Goal: Check status: Check status

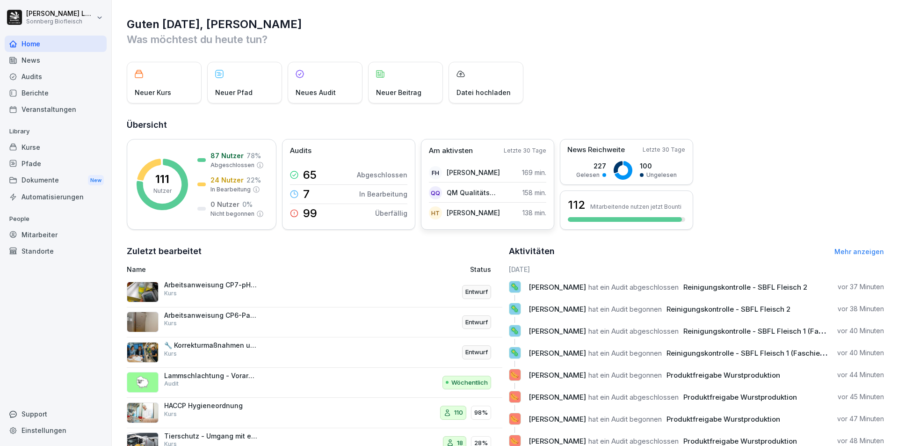
click at [477, 172] on p "[PERSON_NAME]" at bounding box center [473, 172] width 53 height 10
click at [59, 78] on div "Audits" at bounding box center [56, 76] width 102 height 16
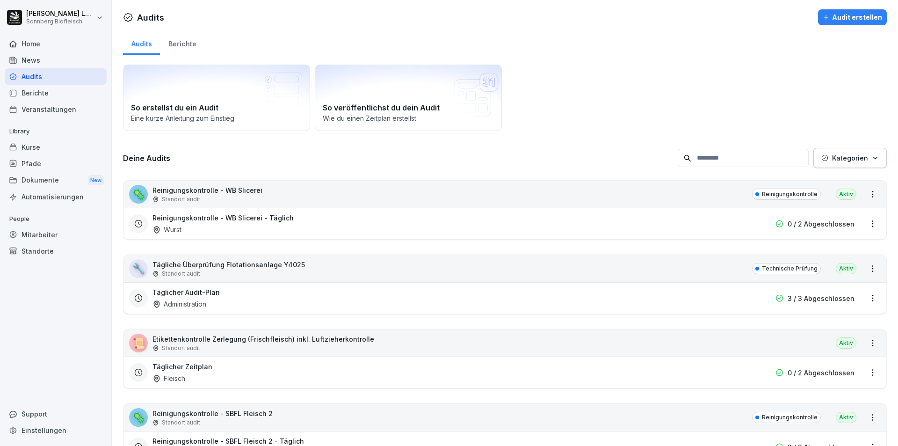
click at [300, 198] on div "🦠 Reinigungskontrolle - WB Slicerei Standort audit Reinigungskontrolle Aktiv" at bounding box center [505, 194] width 763 height 27
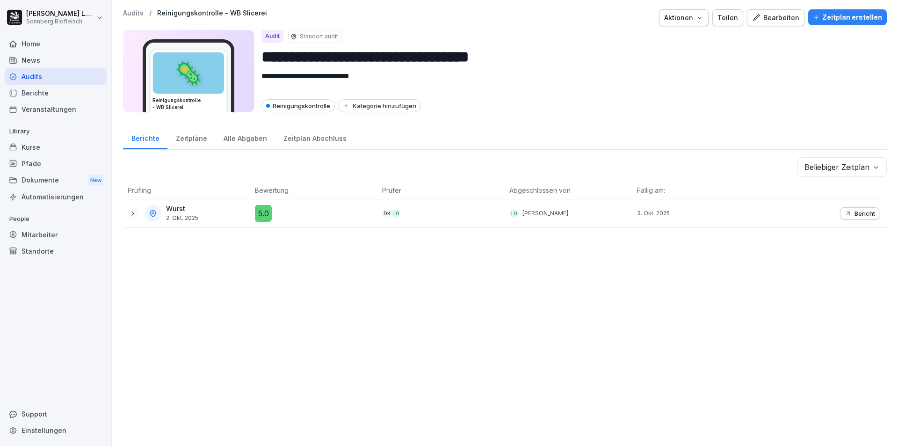
click at [133, 16] on p "Audits" at bounding box center [133, 13] width 21 height 8
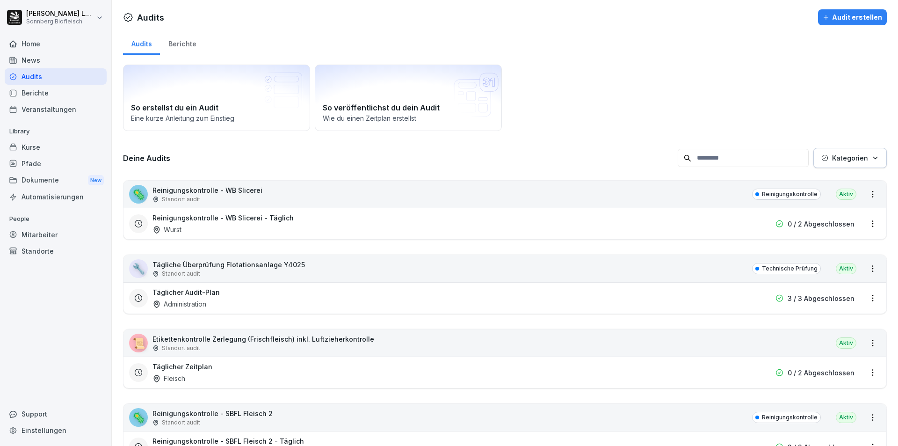
click at [269, 196] on div "🦠 Reinigungskontrolle - WB Slicerei Standort audit Reinigungskontrolle Aktiv" at bounding box center [505, 194] width 763 height 27
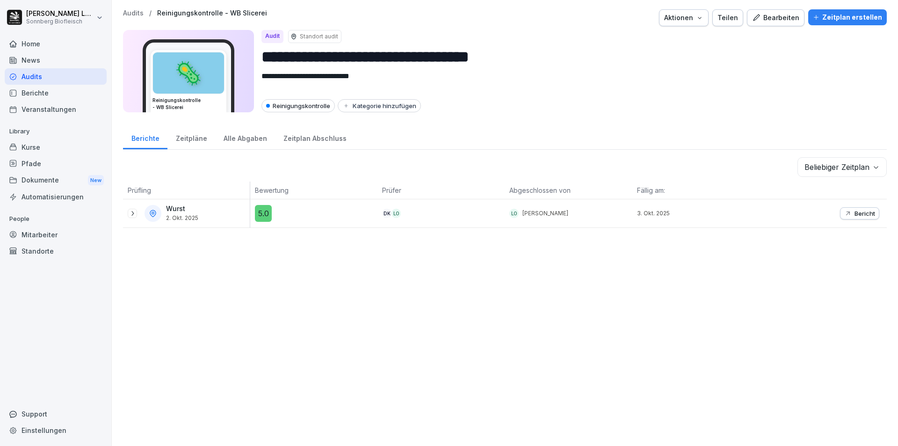
click at [857, 215] on p "Bericht" at bounding box center [865, 213] width 21 height 7
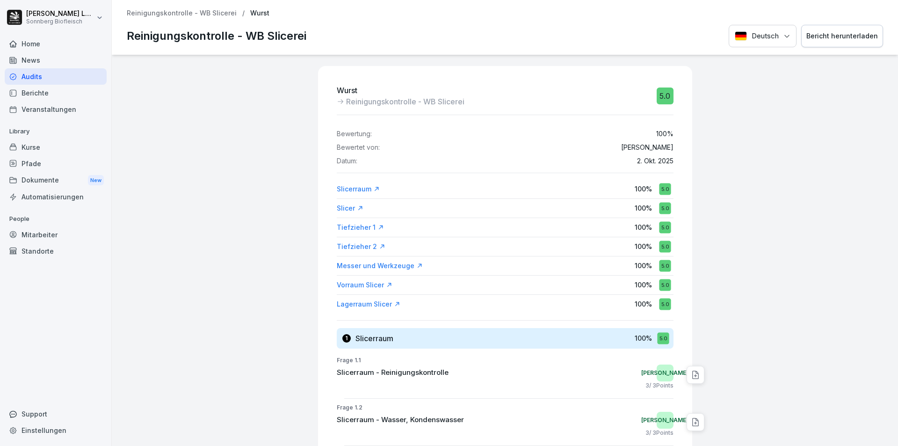
click at [843, 34] on div "Bericht herunterladen" at bounding box center [843, 36] width 72 height 10
click at [184, 15] on p "Reinigungskontrolle - WB Slicerei" at bounding box center [182, 13] width 110 height 8
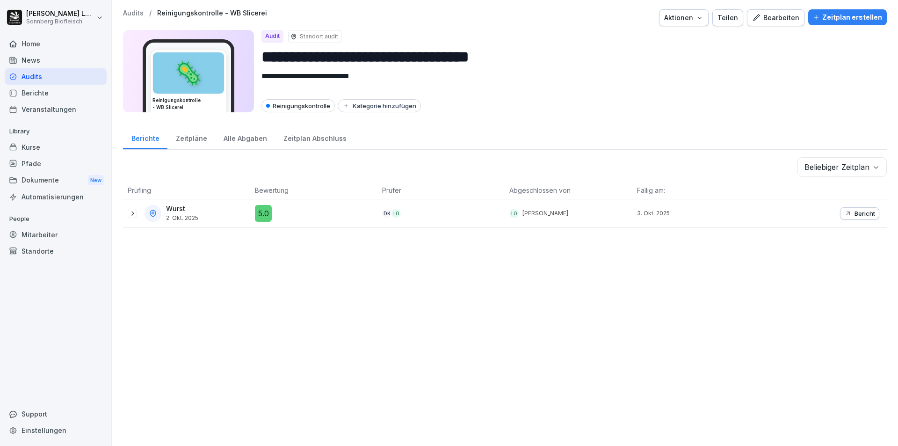
click at [138, 10] on p "Audits" at bounding box center [133, 13] width 21 height 8
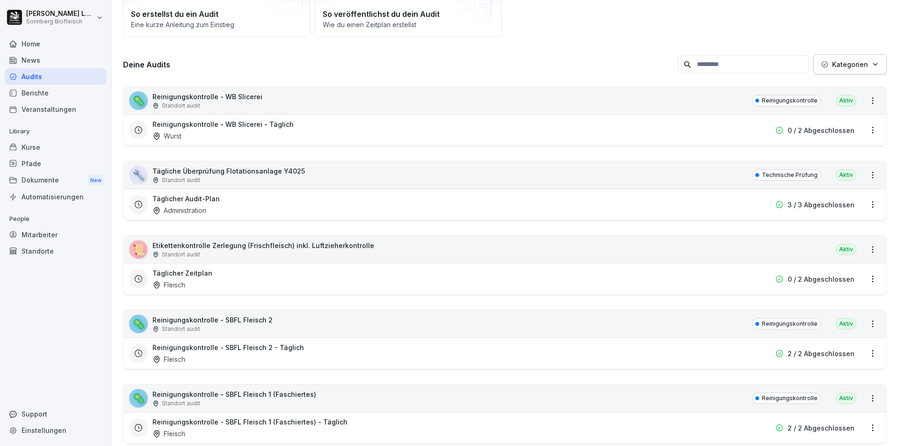
scroll to position [187, 0]
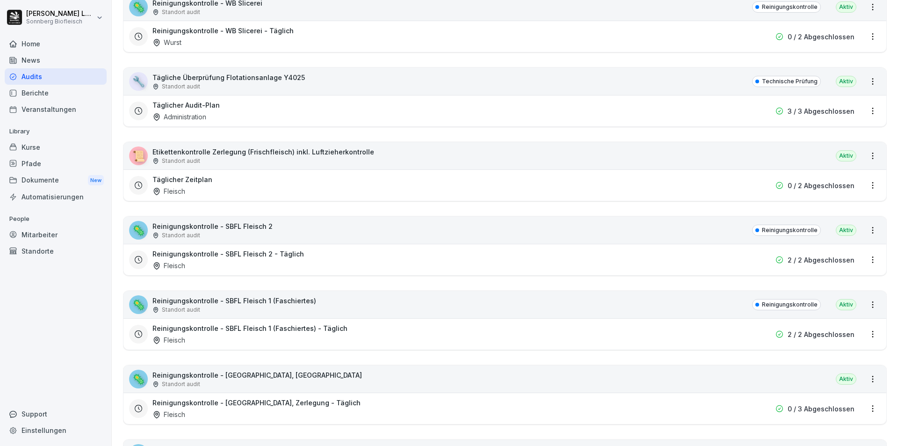
click at [297, 227] on div "🦠 Reinigungskontrolle - SBFL Fleisch 2 Standort audit Reinigungskontrolle Aktiv" at bounding box center [505, 230] width 763 height 27
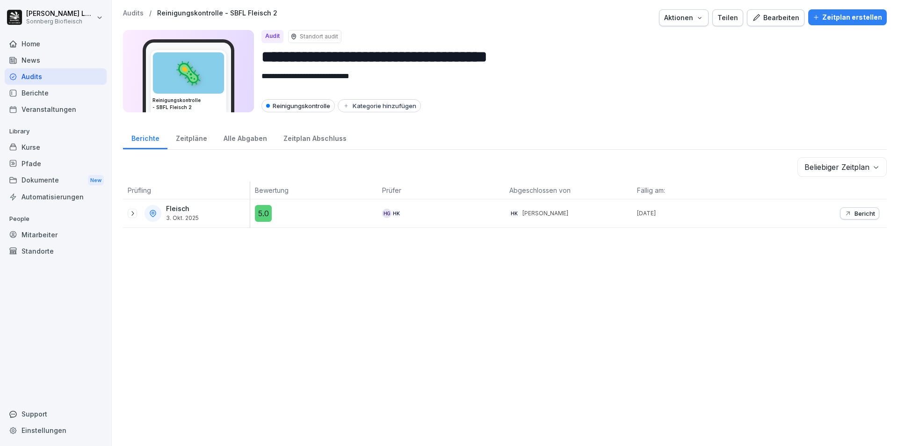
click at [129, 10] on p "Audits" at bounding box center [133, 13] width 21 height 8
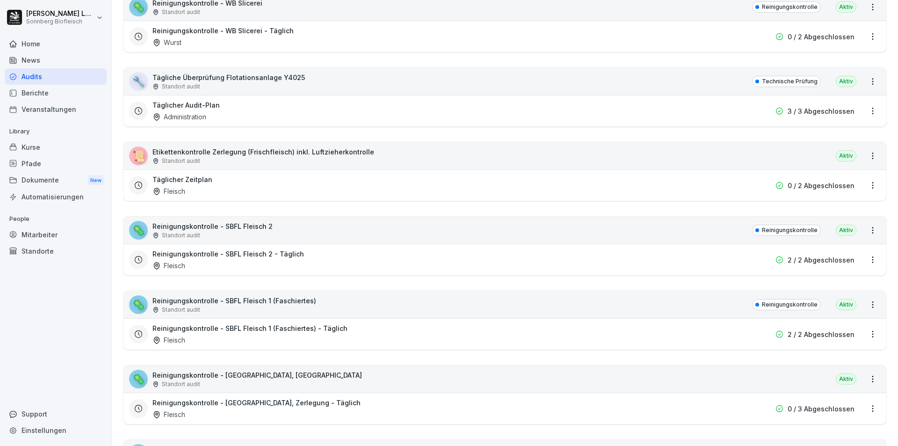
scroll to position [281, 0]
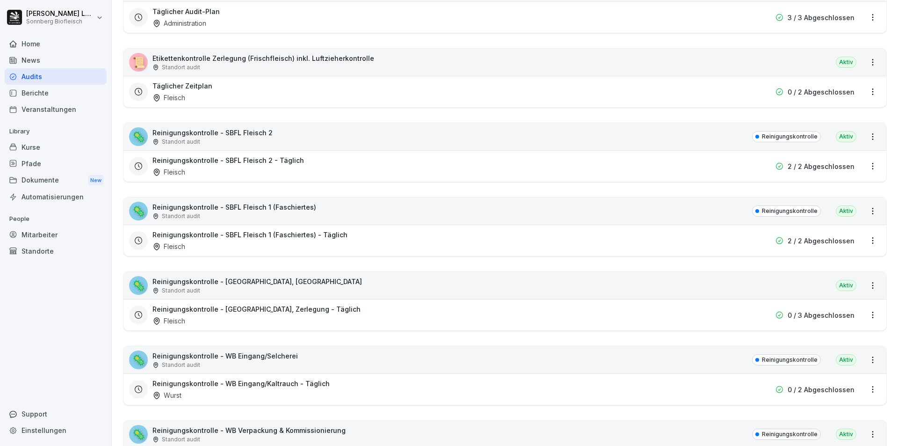
click at [319, 212] on div "🦠 Reinigungskontrolle - SBFL Fleisch 1 (Faschiertes) Standort audit Reinigungsk…" at bounding box center [505, 210] width 763 height 27
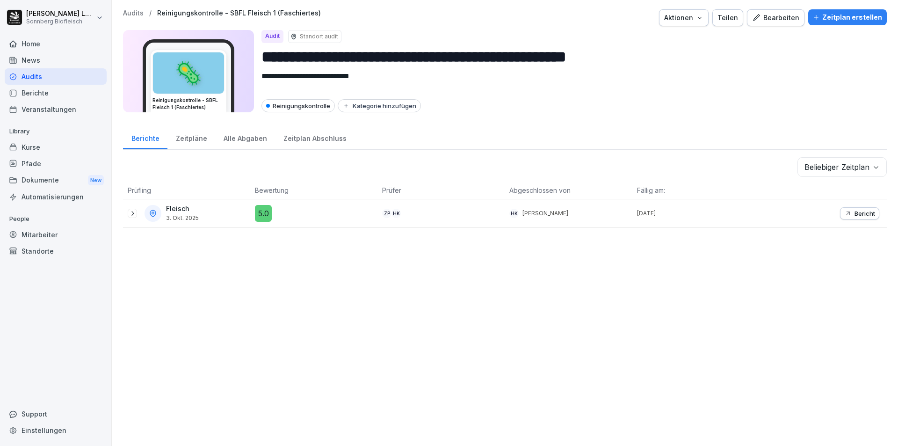
click at [134, 14] on p "Audits" at bounding box center [133, 13] width 21 height 8
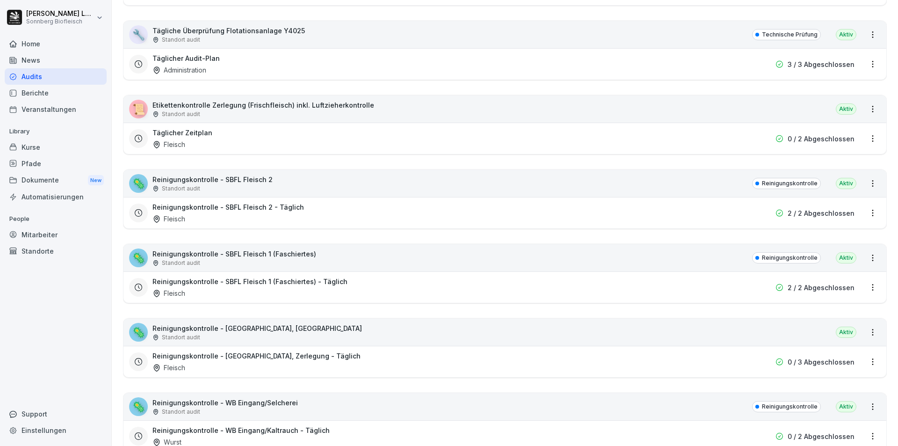
scroll to position [327, 0]
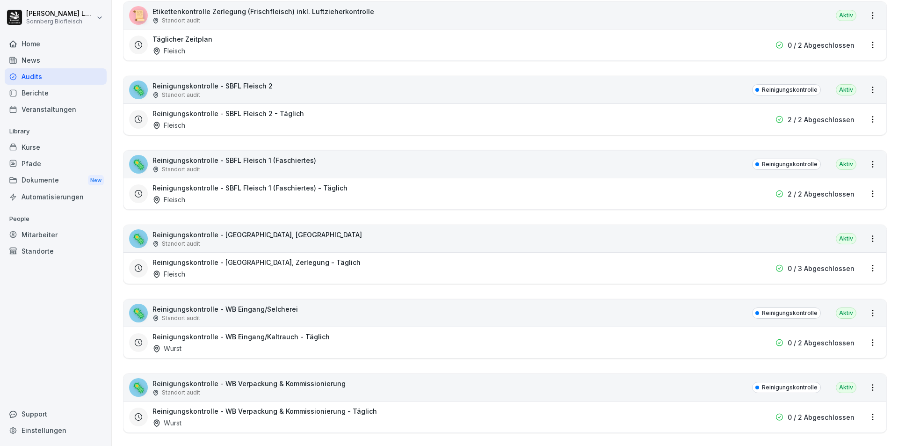
click at [309, 243] on div "🦠 Reinigungskontrolle - [GEOGRAPHIC_DATA], Zerlegung Standort audit [GEOGRAPHIC…" at bounding box center [505, 238] width 763 height 27
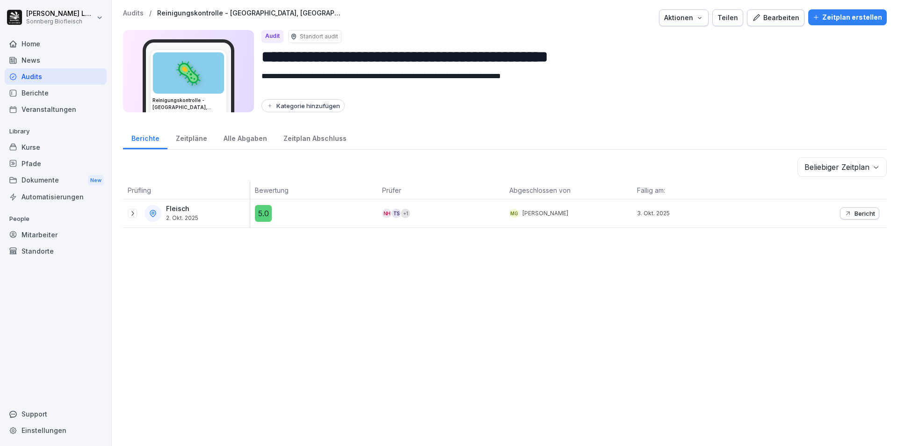
click at [133, 14] on p "Audits" at bounding box center [133, 13] width 21 height 8
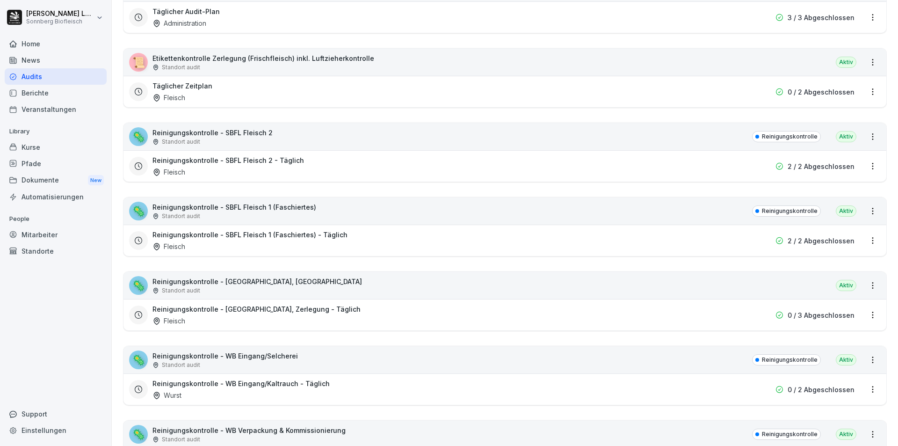
scroll to position [421, 0]
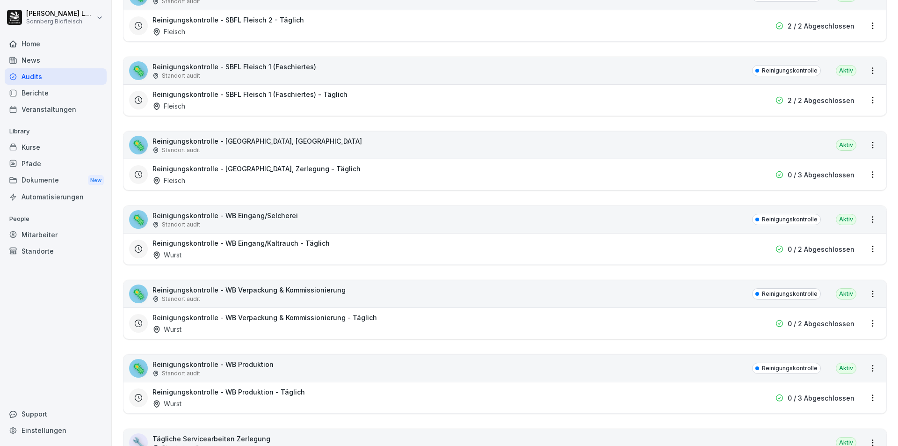
click at [310, 219] on div "🦠 Reinigungskontrolle - WB Eingang/Selcherei Standort audit Reinigungskontrolle…" at bounding box center [505, 219] width 763 height 27
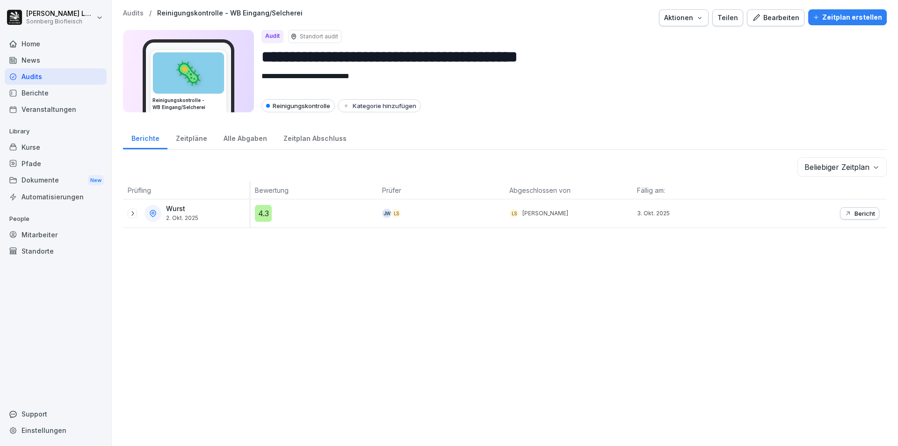
click at [127, 12] on p "Audits" at bounding box center [133, 13] width 21 height 8
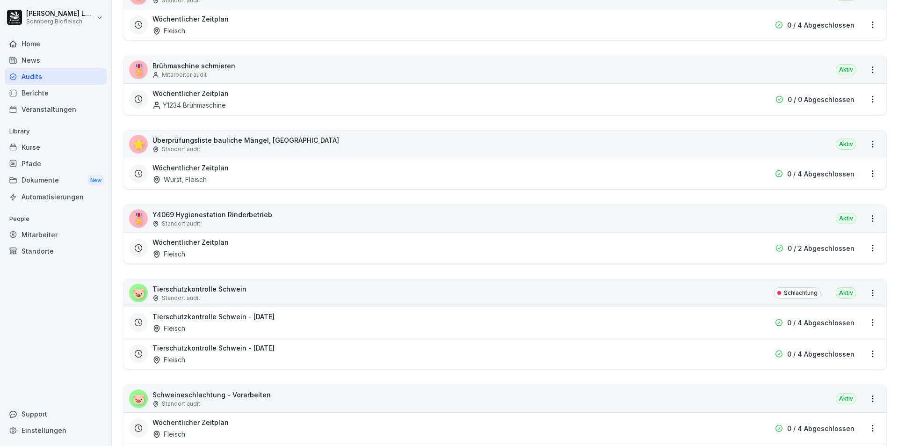
scroll to position [1216, 0]
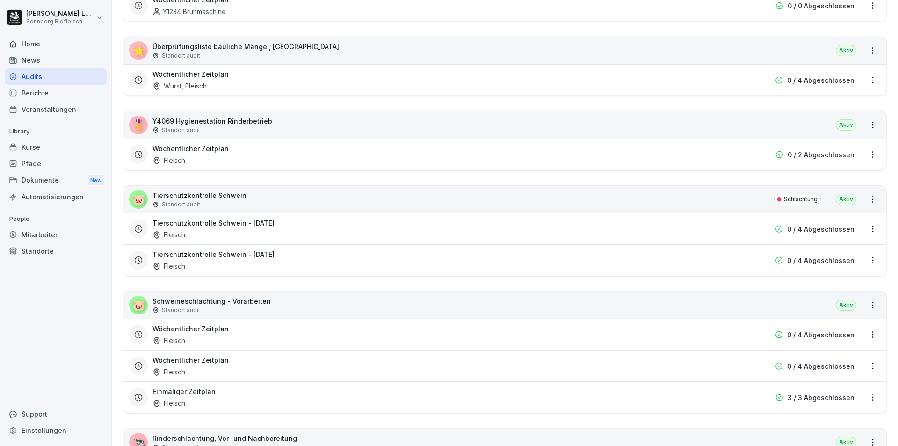
click at [257, 199] on div "🐷 Tierschutzkontrolle Schwein Standort audit Schlachtung [GEOGRAPHIC_DATA]" at bounding box center [505, 199] width 763 height 27
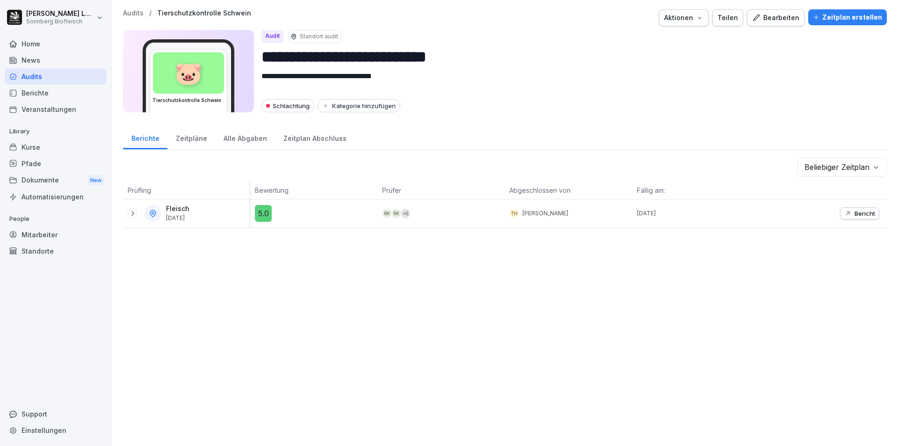
click at [127, 13] on p "Audits" at bounding box center [133, 13] width 21 height 8
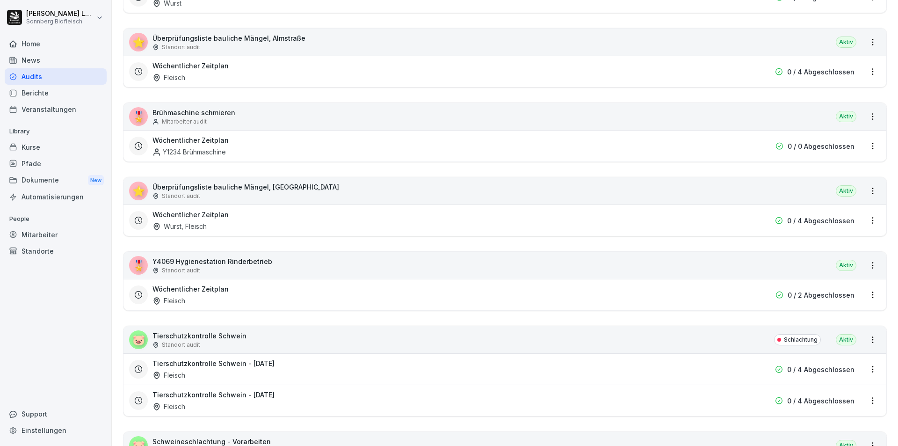
scroll to position [1216, 0]
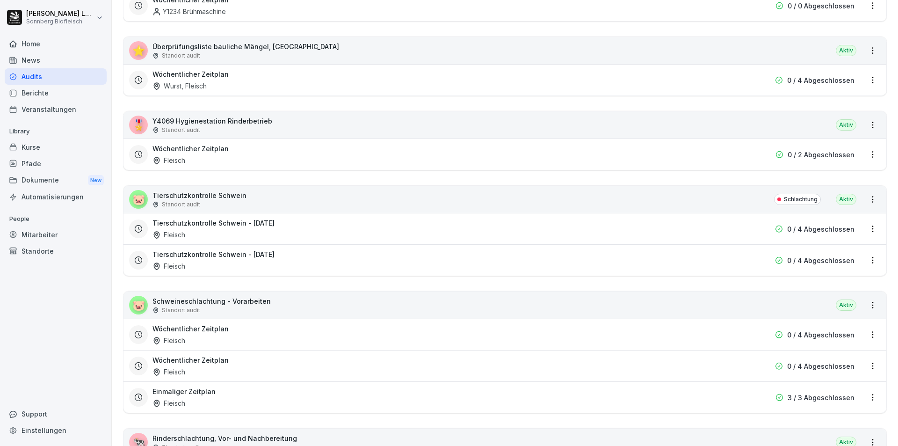
click at [244, 308] on div "Standort audit" at bounding box center [212, 310] width 118 height 8
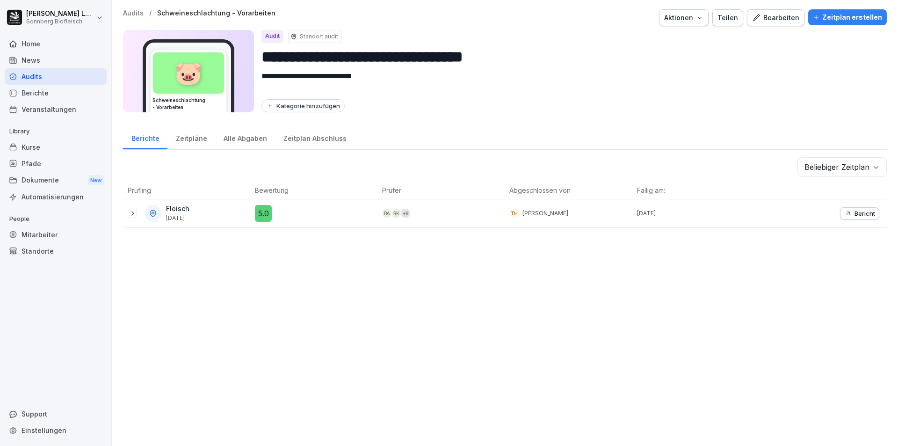
click at [131, 10] on p "Audits" at bounding box center [133, 13] width 21 height 8
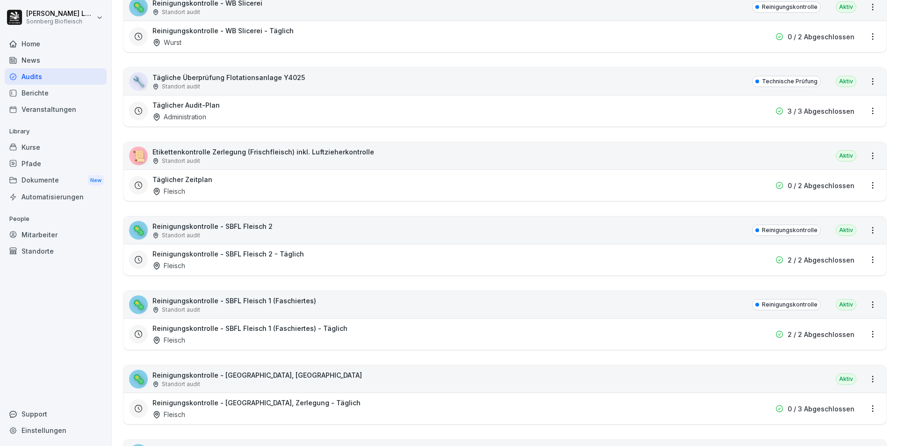
scroll to position [374, 0]
